Goal: Check status: Check status

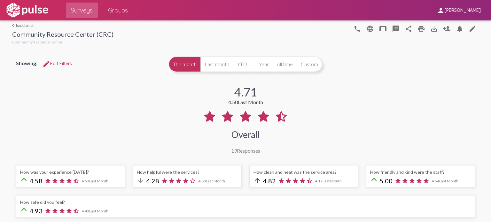
click at [28, 25] on link "arrow_back_ios back to list" at bounding box center [62, 25] width 101 height 5
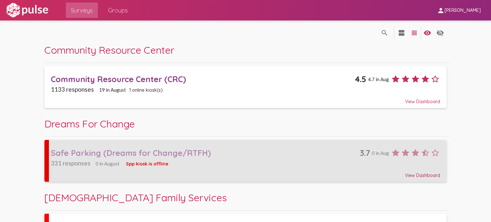
click at [211, 162] on div "331 responses 0 in August Spp kiosk is offline" at bounding box center [245, 162] width 389 height 7
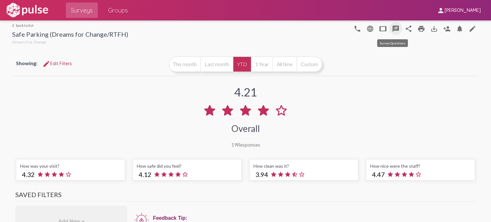
click at [392, 29] on mat-icon "speaker_notes" at bounding box center [396, 29] width 8 height 8
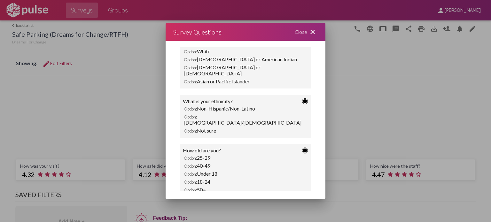
scroll to position [387, 0]
